Goal: Use online tool/utility: Use online tool/utility

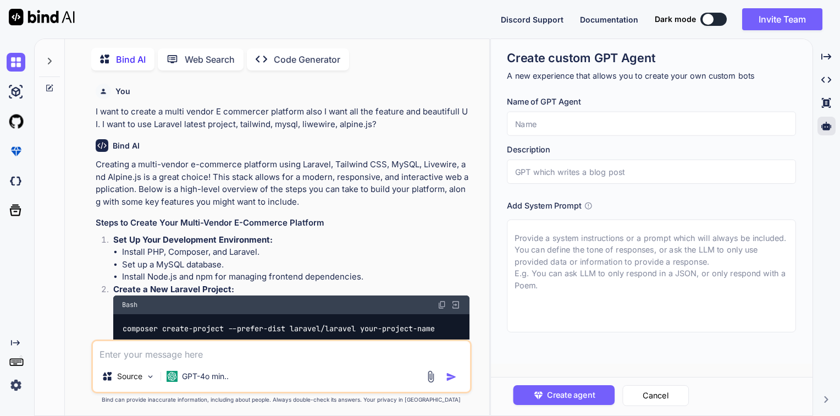
scroll to position [1070, 0]
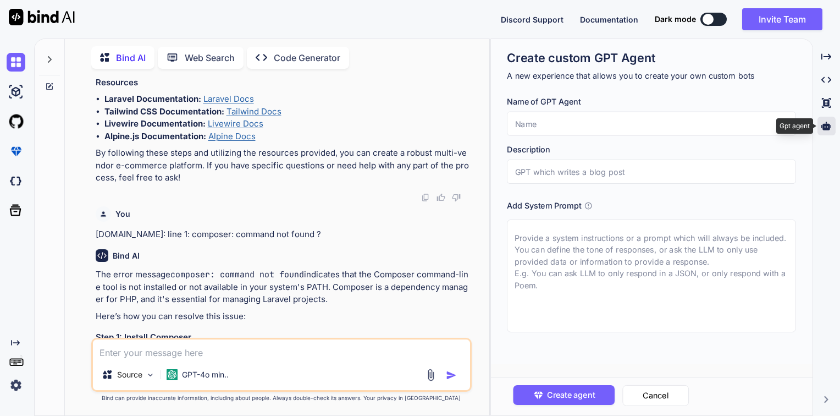
click at [828, 126] on icon at bounding box center [827, 126] width 10 height 10
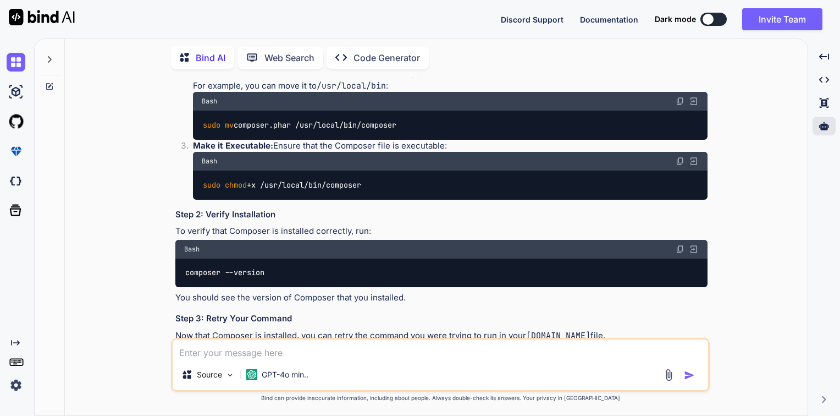
scroll to position [1324, 0]
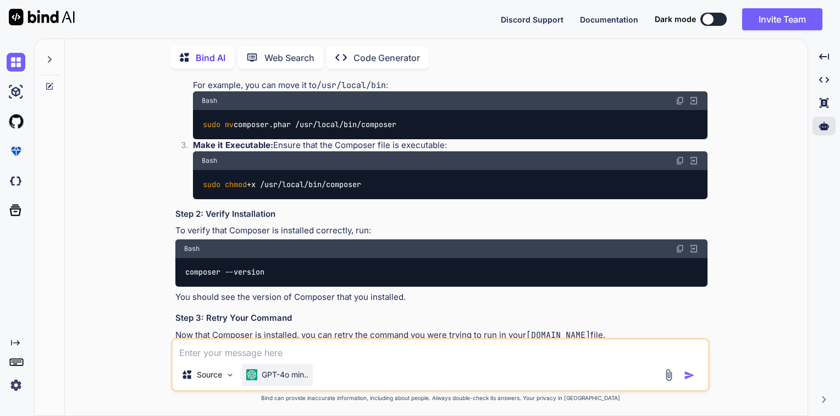
click at [273, 378] on p "GPT-4o min.." at bounding box center [285, 374] width 47 height 11
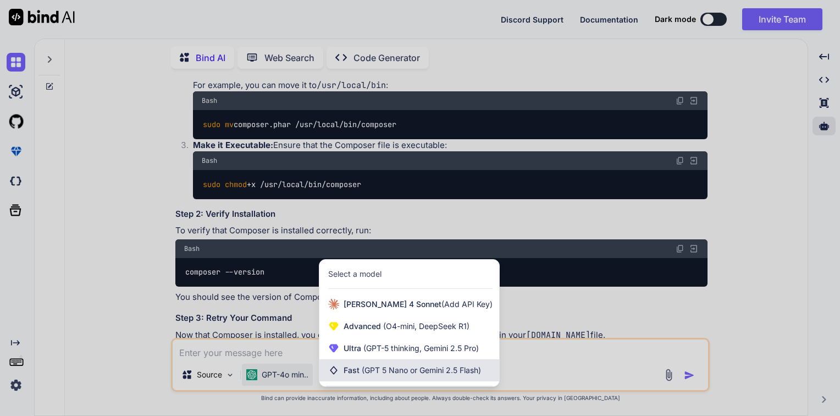
click at [445, 365] on span "Fast (GPT 5 Nano or Gemini 2.5 Flash)" at bounding box center [412, 370] width 137 height 11
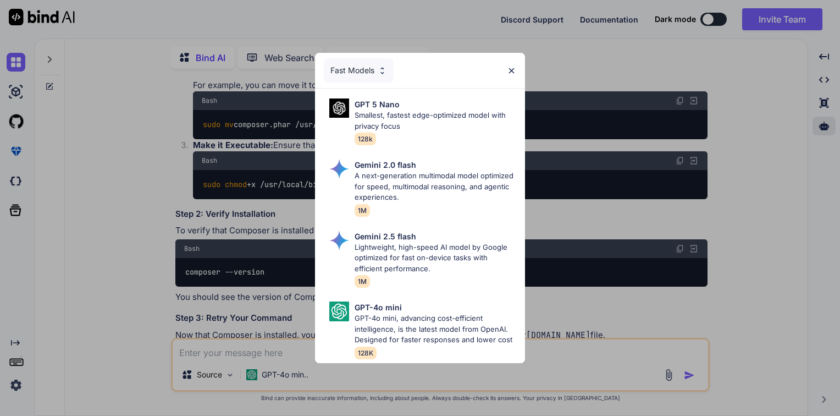
click at [511, 66] on img at bounding box center [511, 70] width 9 height 9
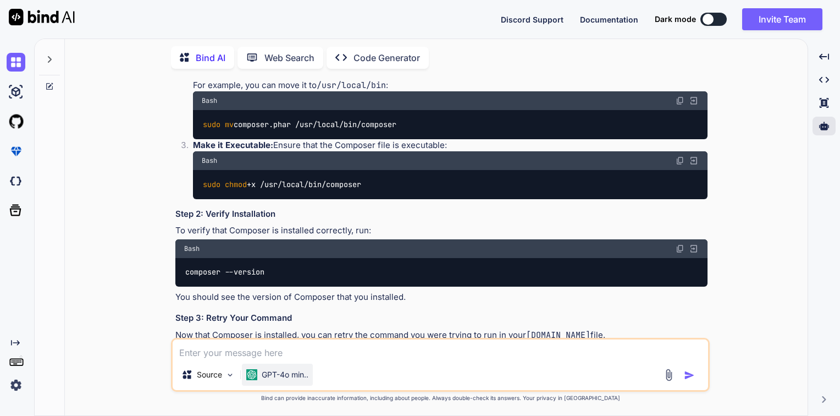
click at [269, 375] on p "GPT-4o min.." at bounding box center [285, 374] width 47 height 11
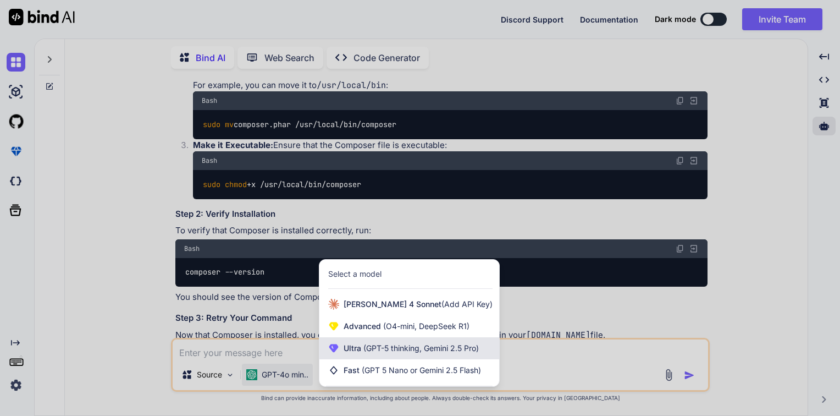
click at [383, 352] on span "(GPT-5 thinking, Gemini 2.5 Pro)" at bounding box center [420, 347] width 118 height 9
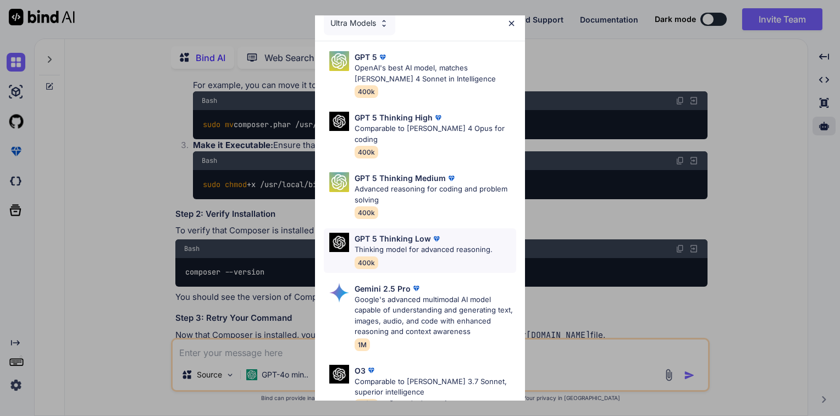
scroll to position [9, 0]
click at [510, 21] on img at bounding box center [511, 24] width 9 height 9
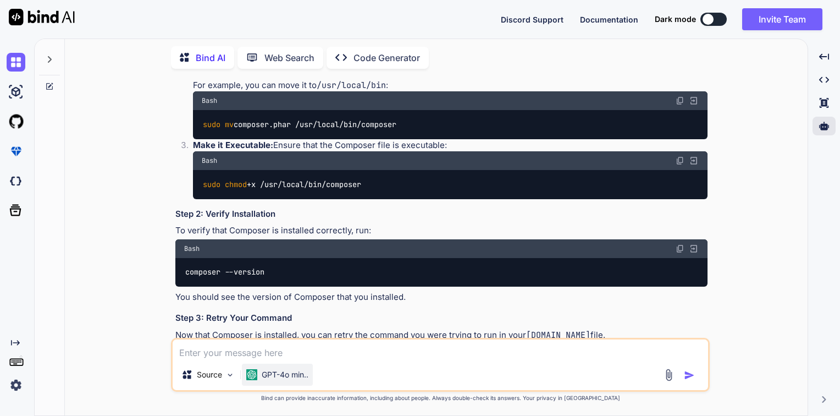
click at [277, 373] on p "GPT-4o min.." at bounding box center [285, 374] width 47 height 11
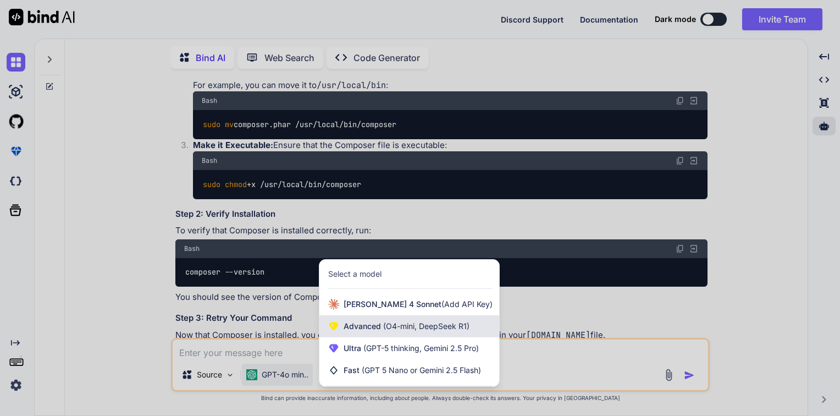
click at [386, 321] on span "Advanced (O4-mini, DeepSeek R1)" at bounding box center [407, 326] width 126 height 11
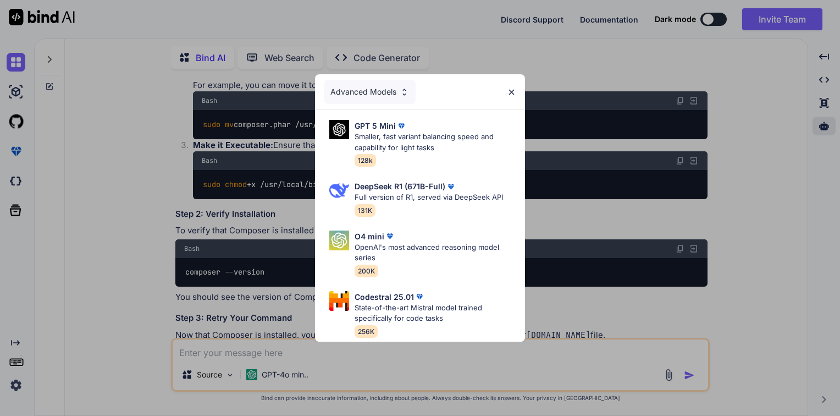
click at [268, 368] on div "Advanced Models GPT 5 Mini Smaller, fast variant balancing speed and capability…" at bounding box center [420, 208] width 840 height 416
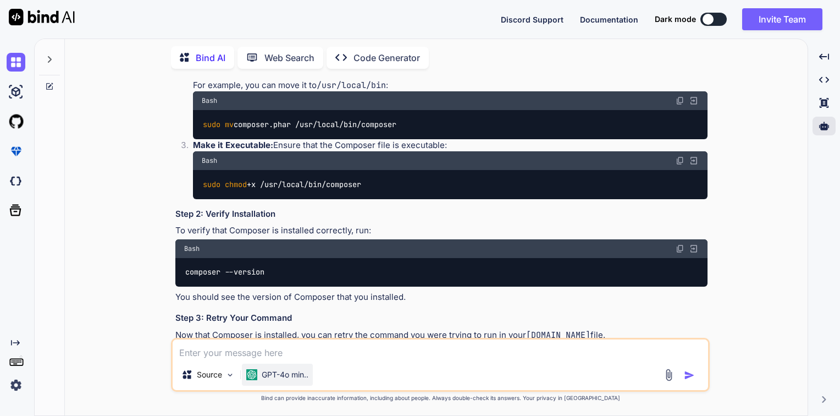
click at [280, 376] on p "GPT-4o min.." at bounding box center [285, 374] width 47 height 11
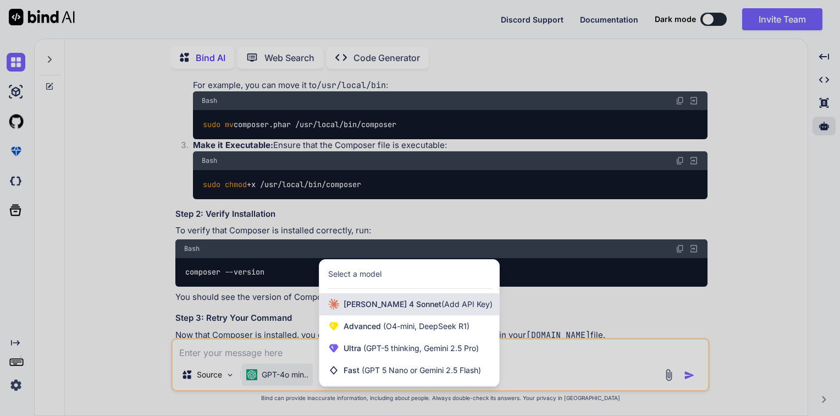
click at [370, 300] on span "Claude 4 Sonnet (Add API Key)" at bounding box center [418, 304] width 149 height 11
type textarea "x"
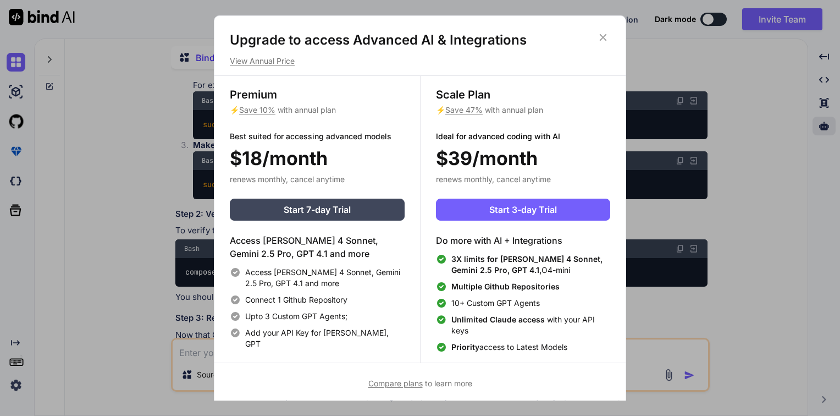
click at [602, 38] on icon at bounding box center [603, 37] width 7 height 7
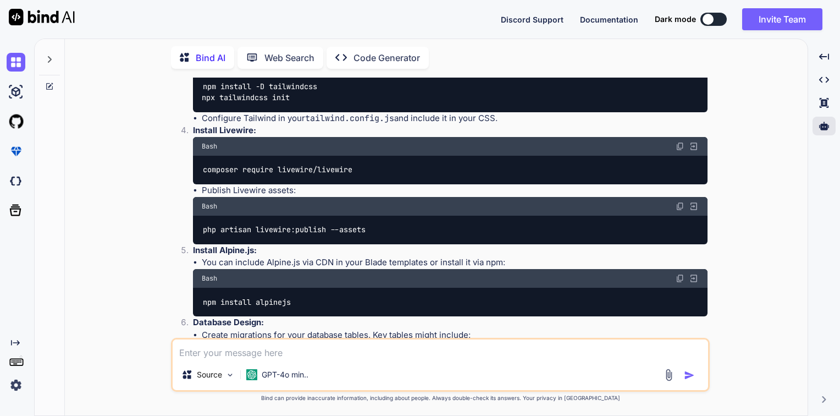
scroll to position [268, 0]
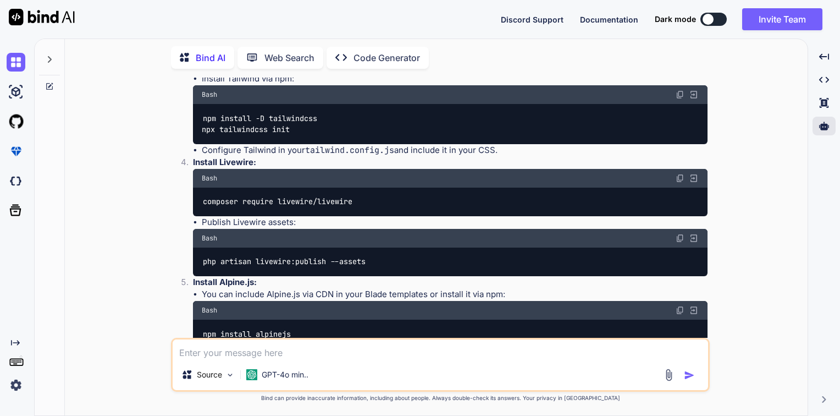
click at [13, 393] on img at bounding box center [16, 385] width 19 height 19
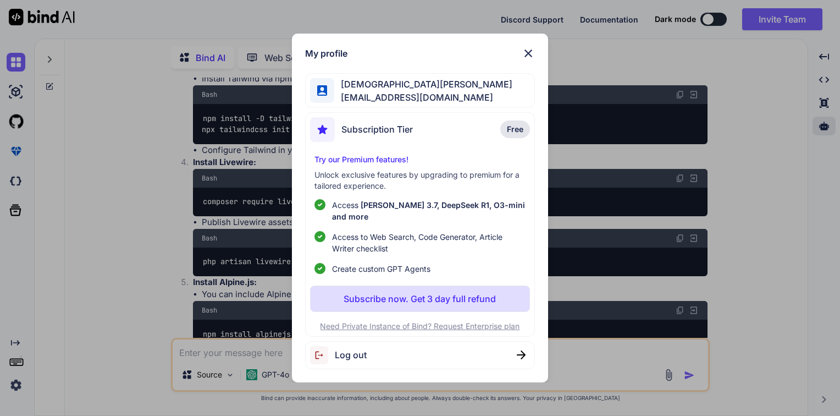
click at [528, 58] on img at bounding box center [528, 53] width 13 height 13
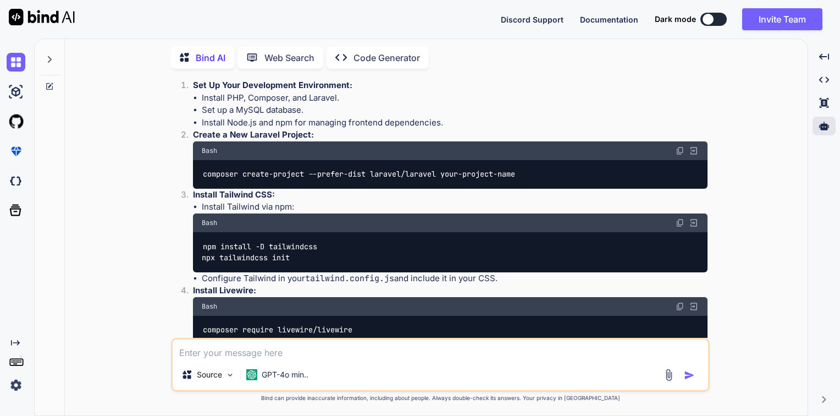
scroll to position [136, 0]
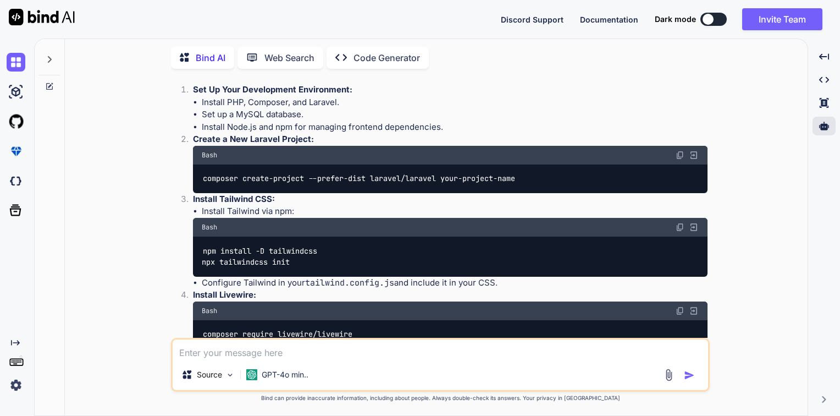
click at [154, 203] on div "You I want to create a multi vendor E commercer platform also I want all the fe…" at bounding box center [441, 247] width 734 height 338
click at [756, 180] on div "You I want to create a multi vendor E commercer platform also I want all the fe…" at bounding box center [441, 247] width 734 height 338
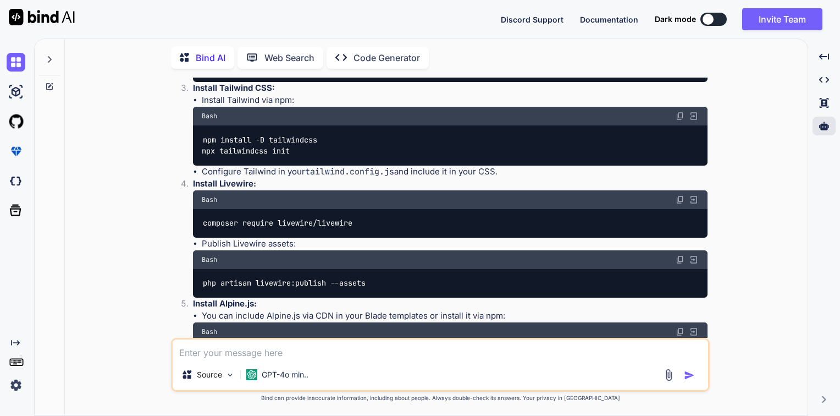
scroll to position [0, 0]
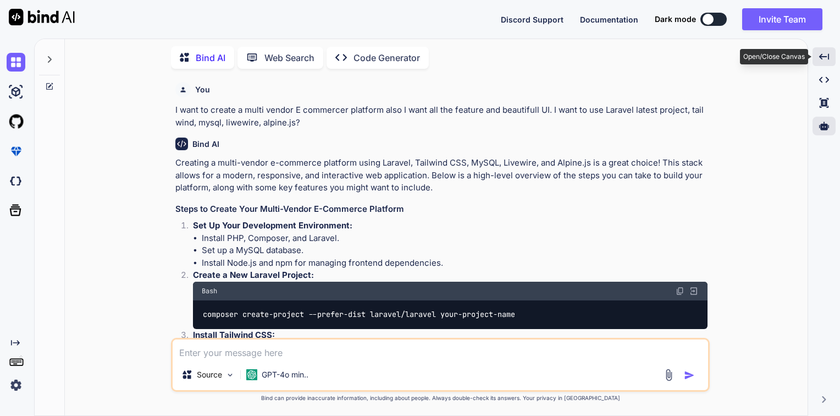
click at [827, 54] on icon "Created with Pixso." at bounding box center [824, 57] width 10 height 10
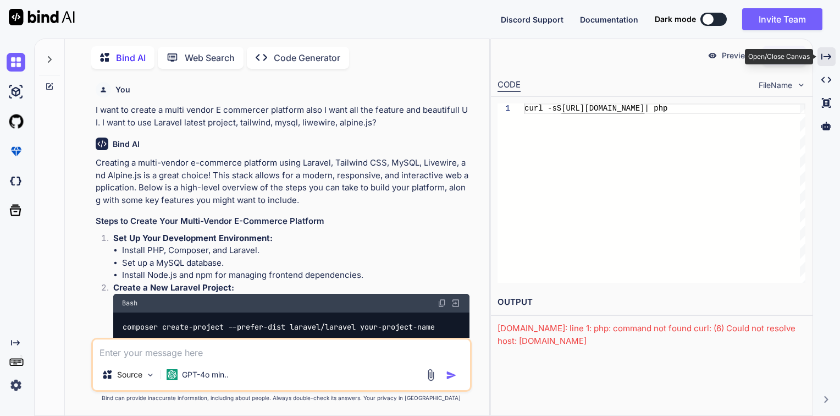
click at [827, 54] on icon "Created with Pixso." at bounding box center [827, 57] width 10 height 10
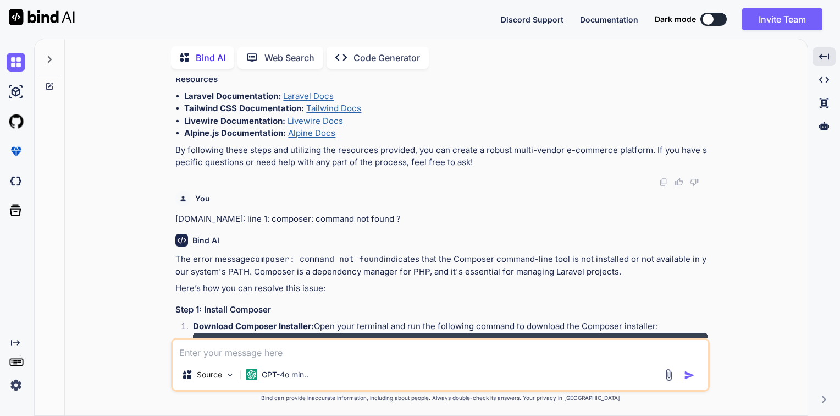
scroll to position [1010, 0]
click at [10, 122] on img at bounding box center [16, 121] width 19 height 19
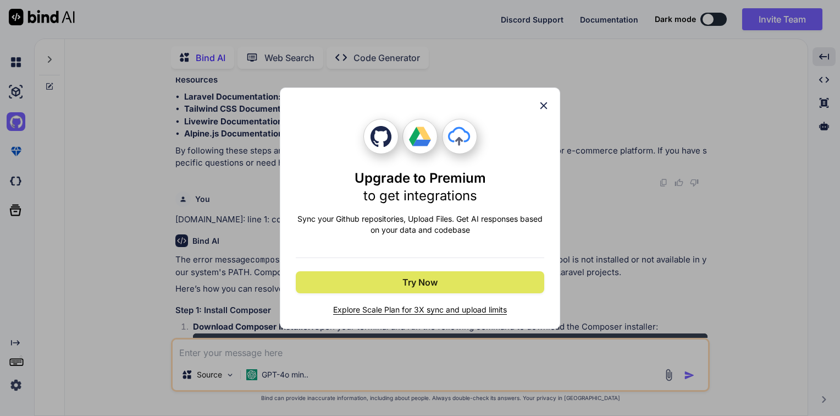
click at [431, 287] on span "Try Now" at bounding box center [420, 282] width 35 height 13
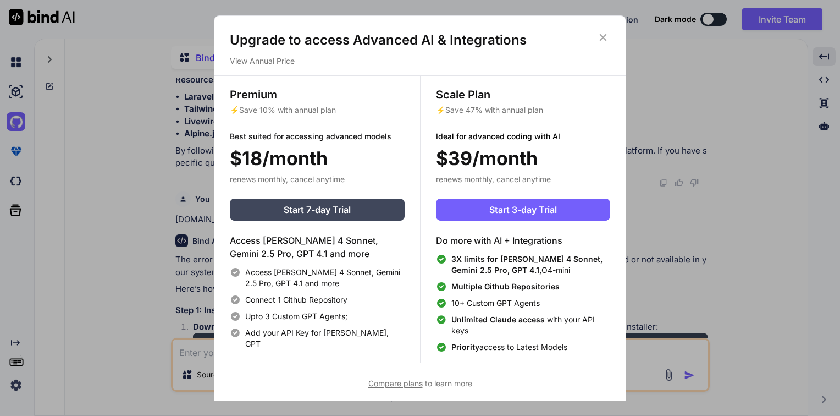
click at [606, 35] on icon at bounding box center [603, 37] width 12 height 12
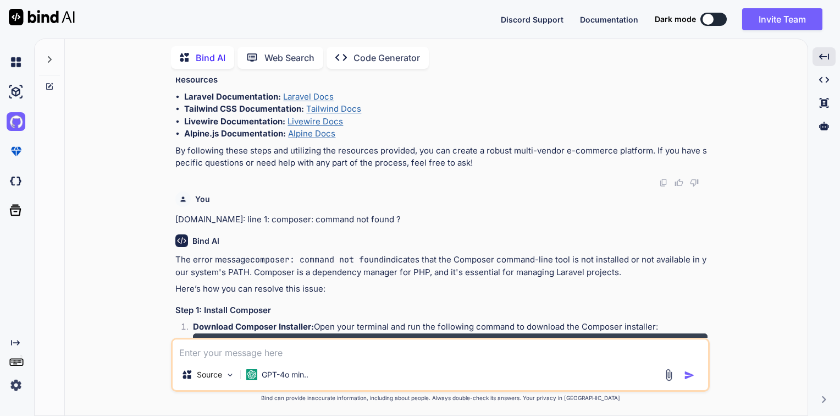
click at [15, 341] on icon "Created with Pixso." at bounding box center [15, 342] width 9 height 9
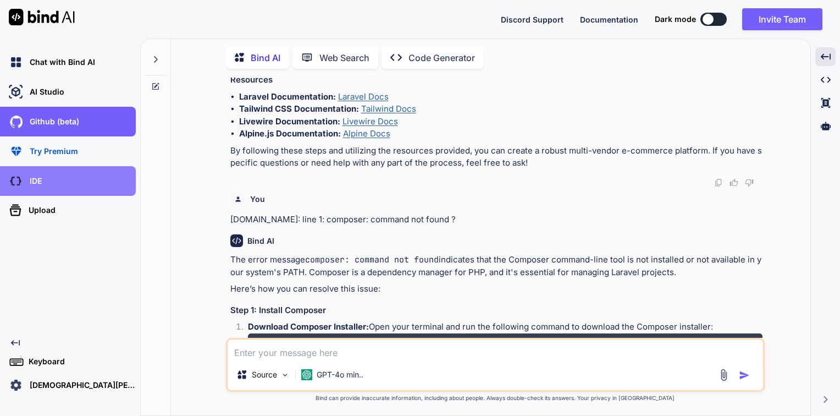
click at [28, 181] on p "IDE" at bounding box center [33, 180] width 16 height 11
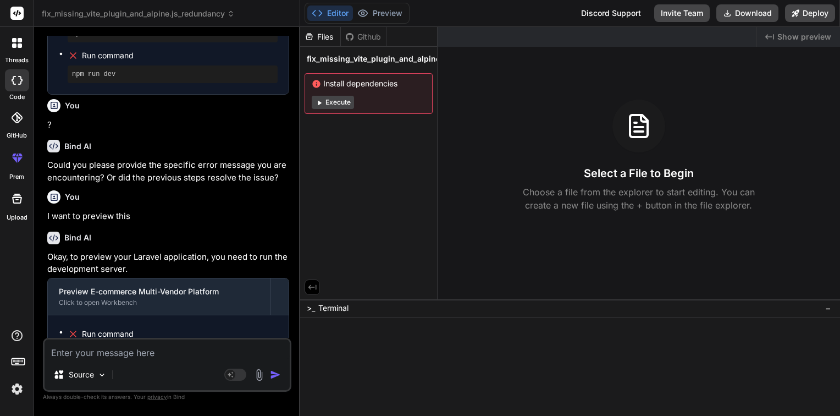
scroll to position [1533, 0]
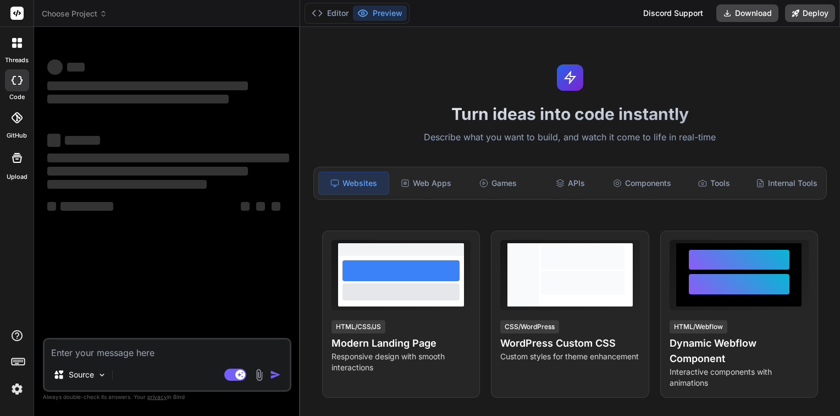
click at [18, 301] on div "threads code GitHub Upload" at bounding box center [17, 208] width 34 height 416
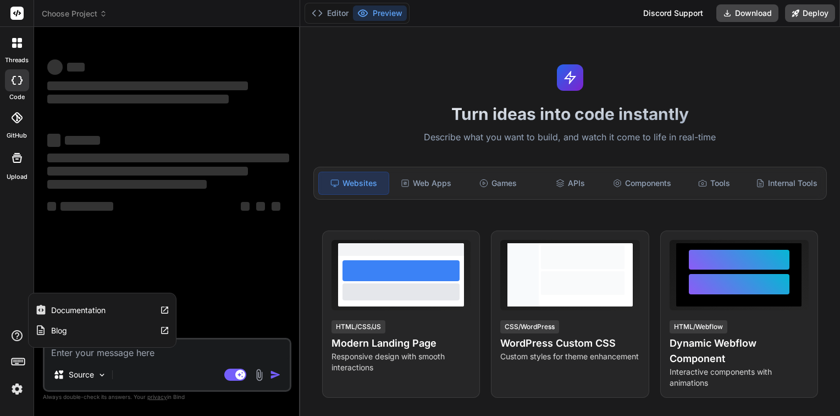
click at [16, 337] on icon at bounding box center [16, 335] width 13 height 13
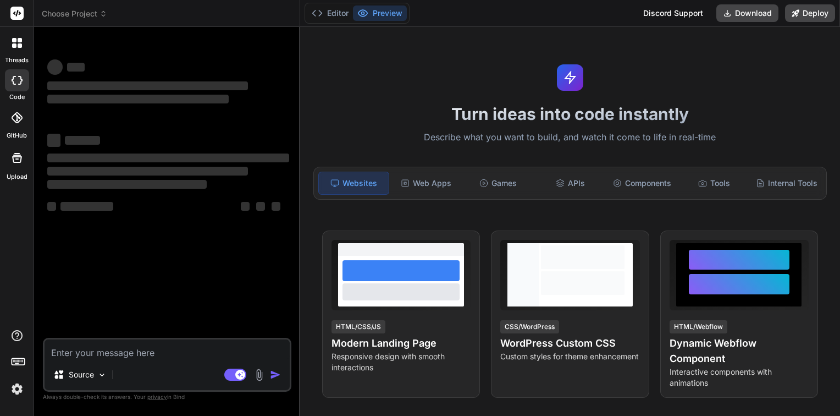
click at [15, 288] on div "threads code GitHub Upload" at bounding box center [17, 208] width 34 height 416
click at [18, 390] on img at bounding box center [17, 388] width 19 height 19
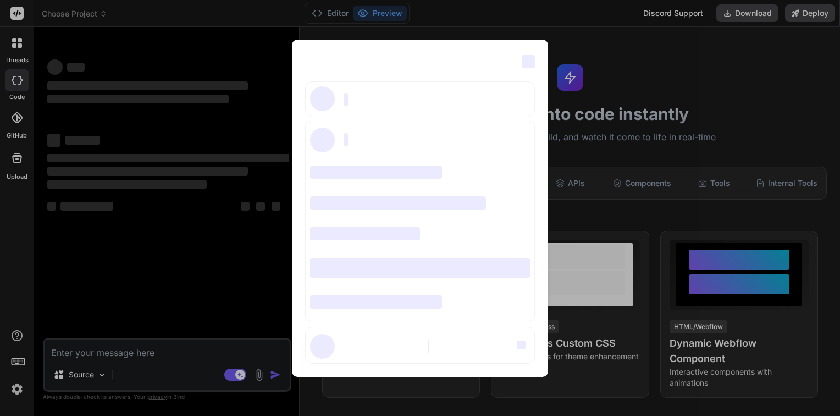
click at [526, 62] on span "‌" at bounding box center [528, 61] width 13 height 13
click at [183, 260] on div "‌ ‌ ‌ ‌ ‌ ‌ ‌ ‌ ‌ ‌ ‌ ‌ ‌ ‌ ‌" at bounding box center [420, 208] width 840 height 416
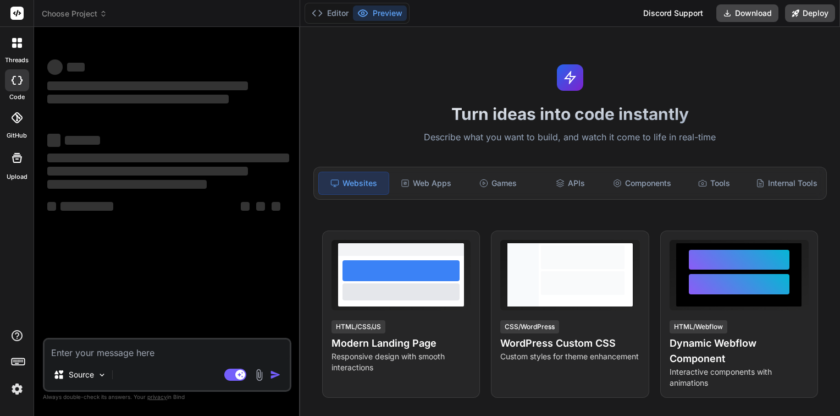
click at [12, 37] on div at bounding box center [16, 42] width 23 height 23
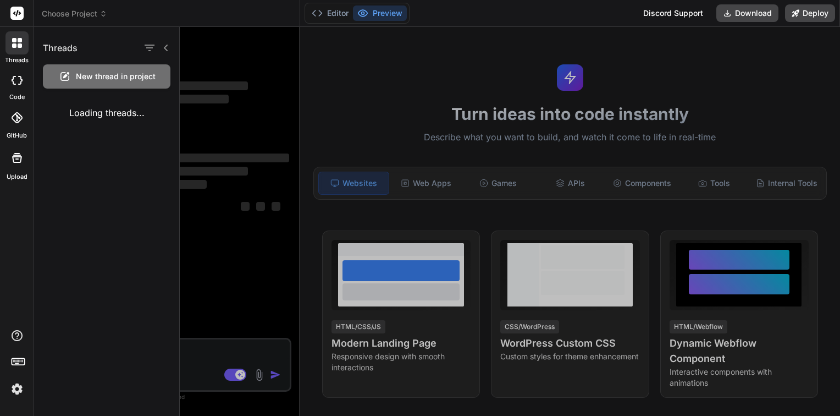
click at [18, 13] on rect at bounding box center [16, 13] width 13 height 13
click at [16, 46] on icon at bounding box center [17, 43] width 10 height 10
click at [19, 243] on div "threads code GitHub Upload" at bounding box center [17, 208] width 34 height 416
click at [167, 47] on icon at bounding box center [166, 47] width 9 height 9
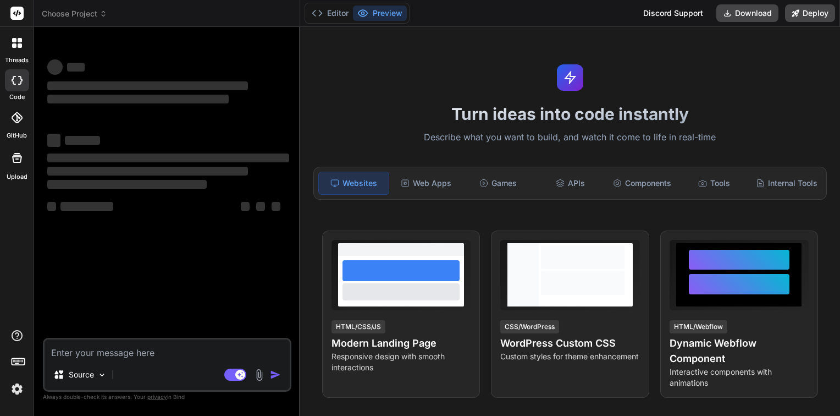
click at [13, 365] on rect at bounding box center [18, 361] width 13 height 7
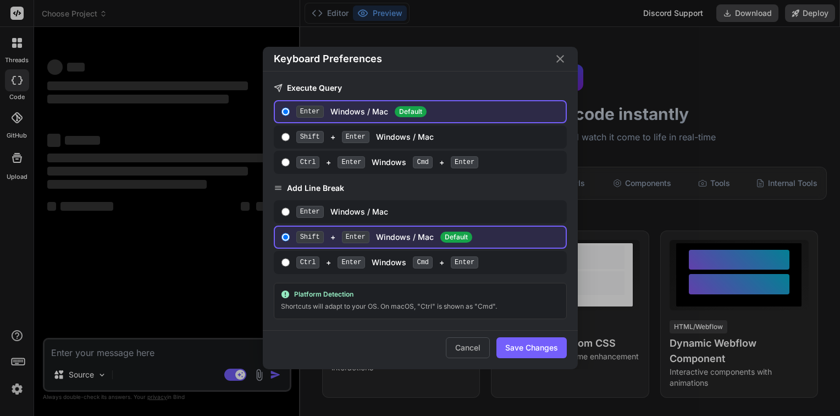
click at [19, 387] on div "Keyboard Preferences Execute Query Enter Windows / Mac Default Shift + Enter Wi…" at bounding box center [420, 208] width 840 height 416
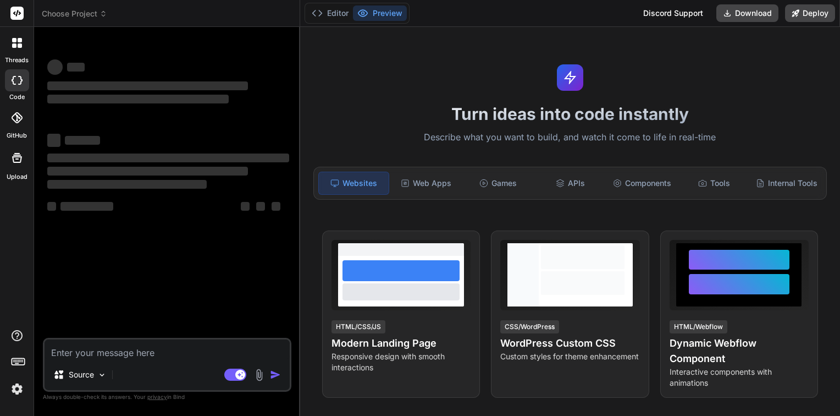
click at [19, 387] on img at bounding box center [17, 388] width 19 height 19
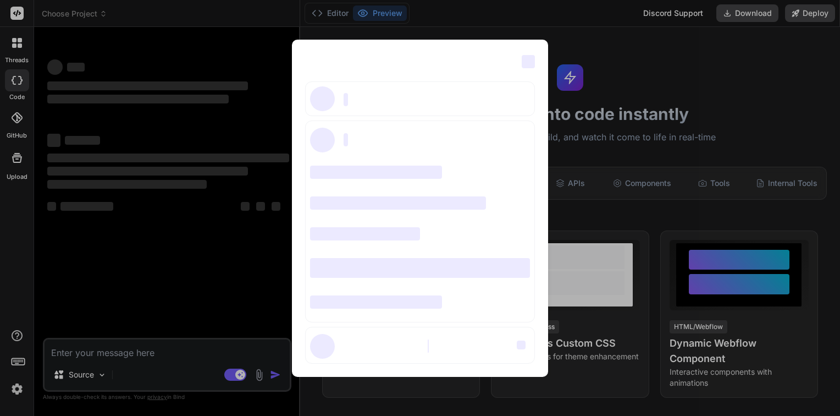
click at [529, 60] on span "‌" at bounding box center [528, 61] width 13 height 13
click at [625, 60] on div "‌ ‌ ‌ ‌ ‌ ‌ ‌ ‌ ‌ ‌ ‌ ‌ ‌ ‌ ‌" at bounding box center [420, 208] width 840 height 416
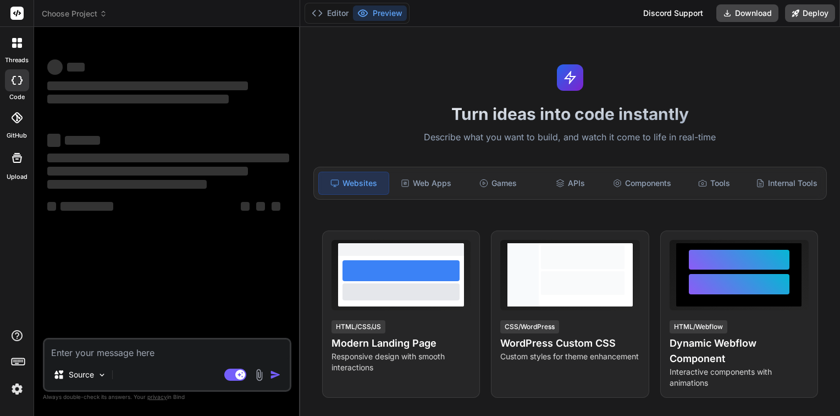
click at [664, 18] on div "Discord Support" at bounding box center [673, 13] width 73 height 18
click at [19, 365] on rect at bounding box center [18, 361] width 13 height 7
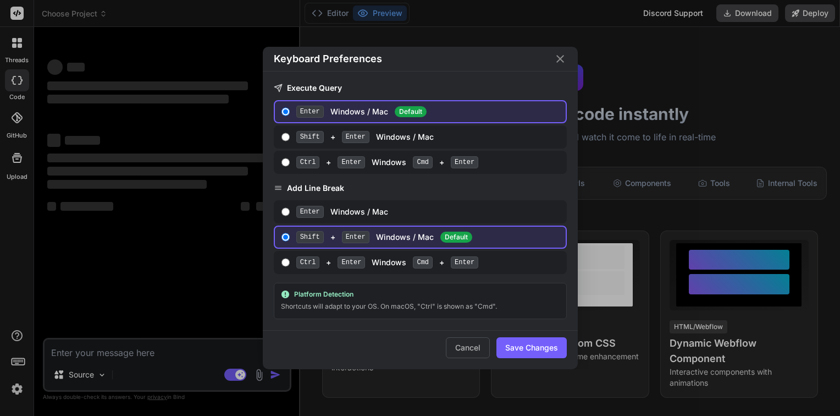
click at [116, 288] on div "Keyboard Preferences Execute Query Enter Windows / Mac Default Shift + Enter Wi…" at bounding box center [420, 208] width 840 height 416
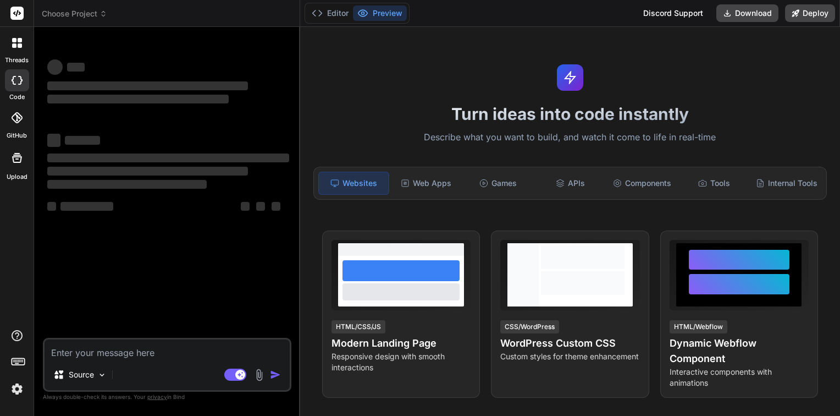
click at [3, 303] on div "threads code GitHub Upload" at bounding box center [17, 208] width 34 height 416
click at [18, 388] on img at bounding box center [17, 388] width 19 height 19
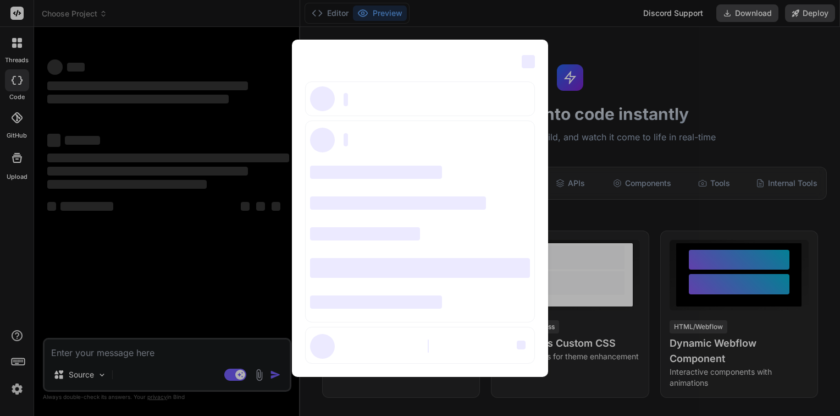
click at [527, 62] on span "‌" at bounding box center [528, 61] width 13 height 13
click at [180, 307] on div "‌ ‌ ‌ ‌ ‌ ‌ ‌ ‌ ‌ ‌ ‌ ‌ ‌ ‌ ‌" at bounding box center [420, 208] width 840 height 416
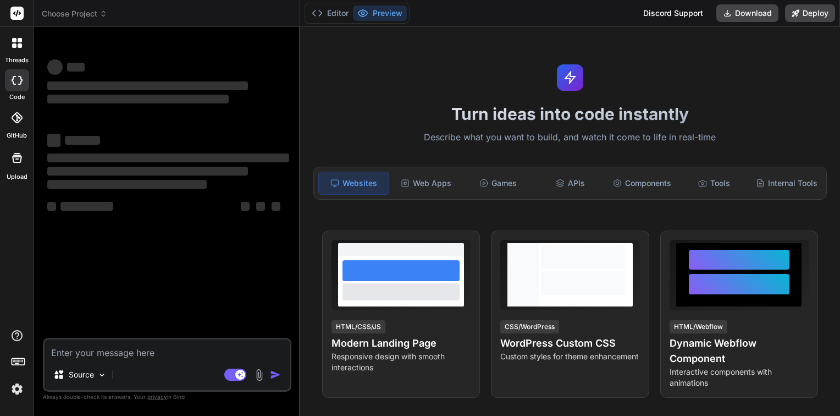
click at [180, 307] on div "‌ ‌ ‌ ‌ ‌ ‌ ‌ ‌ ‌ ‌ ‌ ‌ ‌ ‌" at bounding box center [168, 187] width 246 height 302
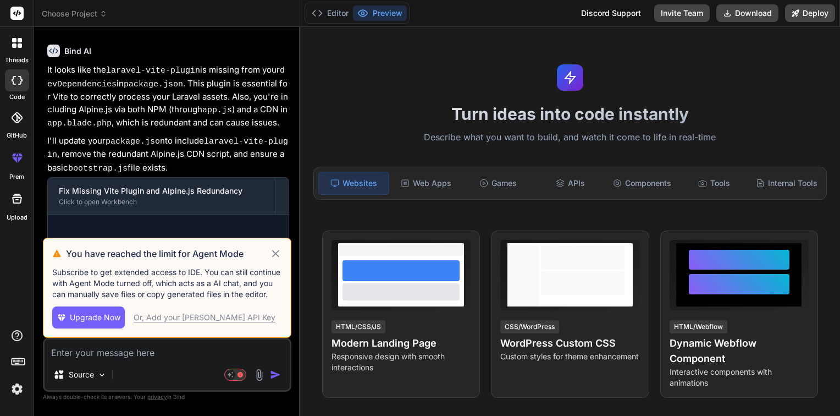
scroll to position [590, 0]
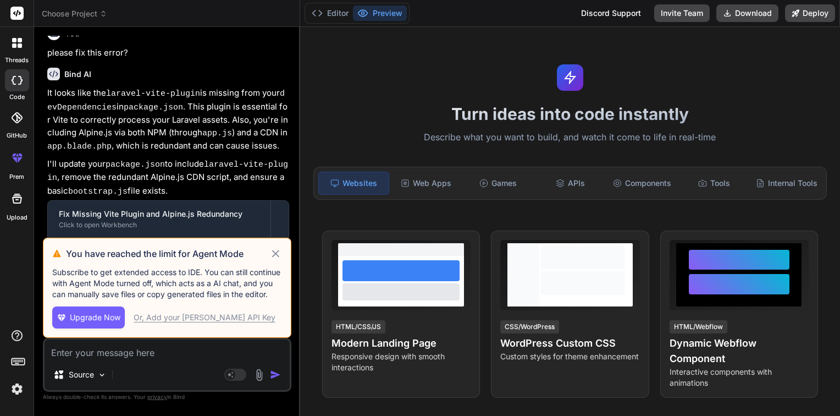
click at [277, 257] on icon at bounding box center [275, 253] width 13 height 13
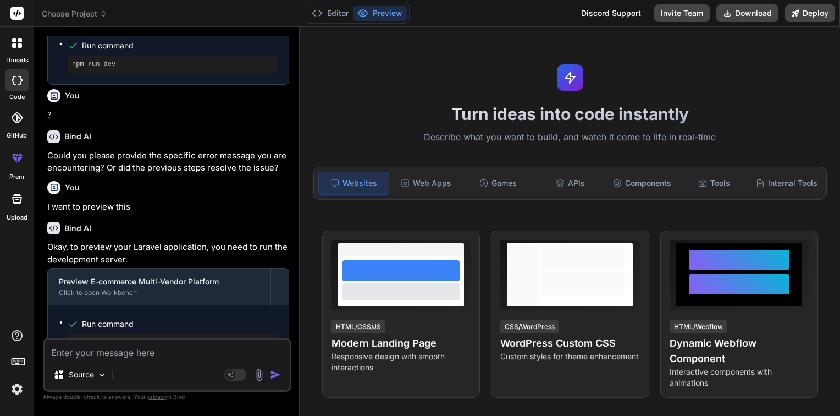
scroll to position [898, 0]
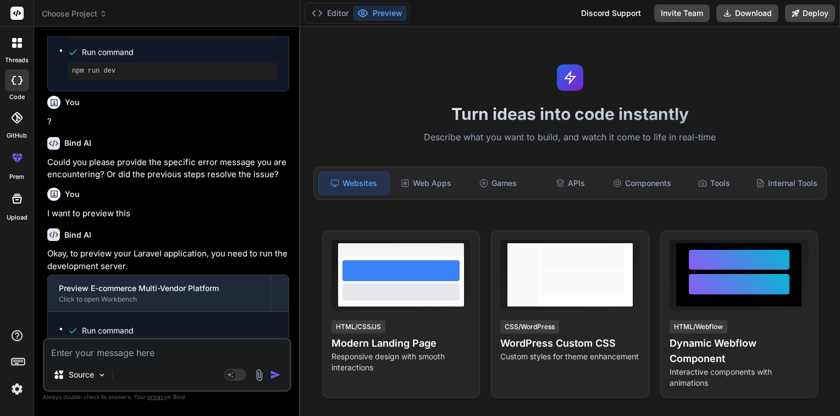
click at [18, 391] on img at bounding box center [17, 388] width 19 height 19
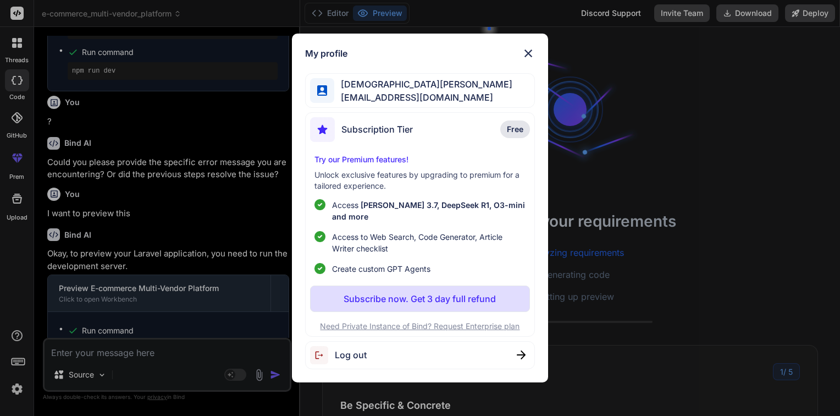
scroll to position [10, 0]
click at [527, 60] on img at bounding box center [528, 53] width 13 height 13
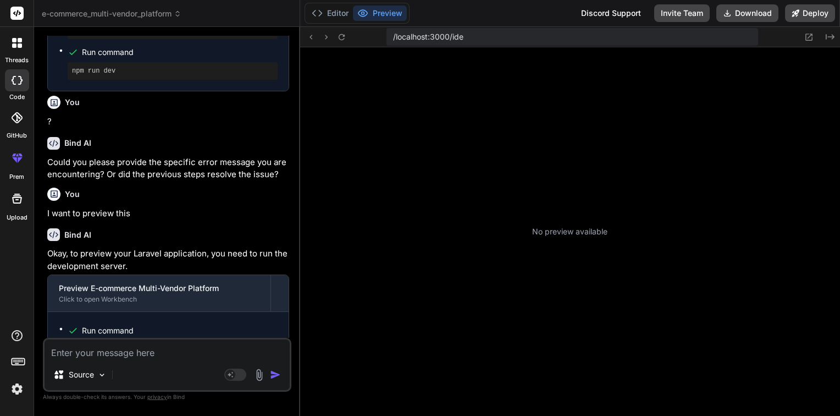
scroll to position [169, 0]
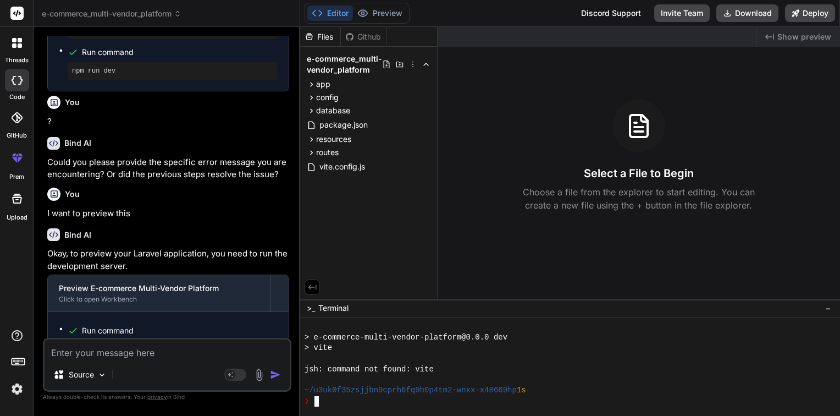
click at [562, 368] on div "jsh: command not found: vite" at bounding box center [566, 369] width 522 height 10
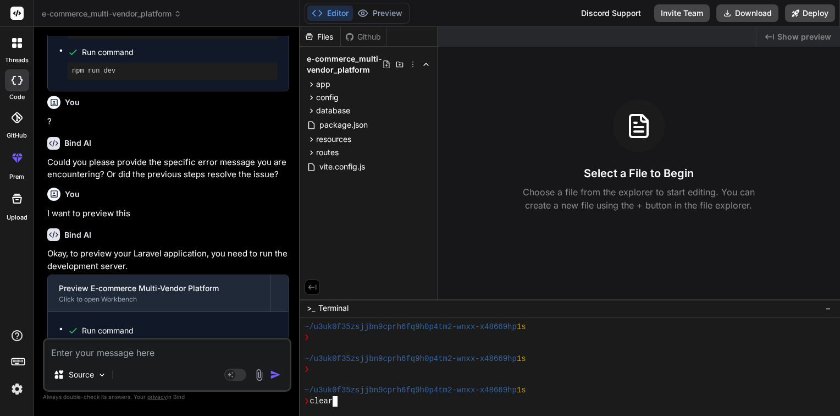
scroll to position [0, 0]
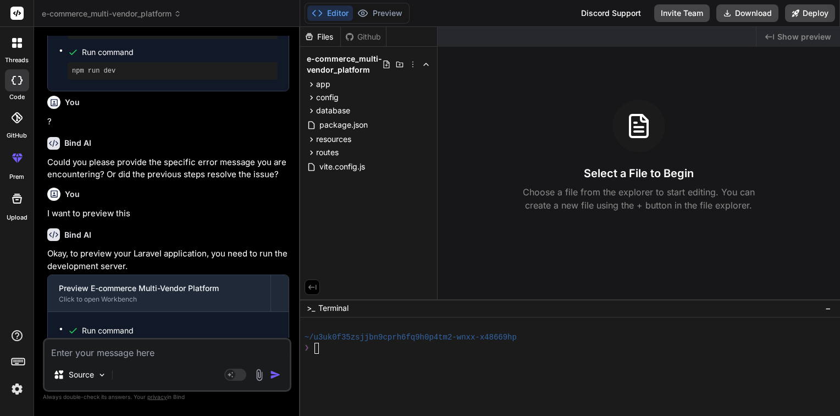
click at [785, 38] on span "Show preview" at bounding box center [805, 36] width 54 height 11
click at [802, 38] on span "Show preview" at bounding box center [805, 36] width 54 height 11
click at [754, 8] on button "Download" at bounding box center [748, 13] width 62 height 18
click at [539, 138] on div "Select a File to Begin Choose a file from the explorer to start editing. You ca…" at bounding box center [639, 156] width 403 height 112
type textarea "x"
